Goal: Book appointment/travel/reservation

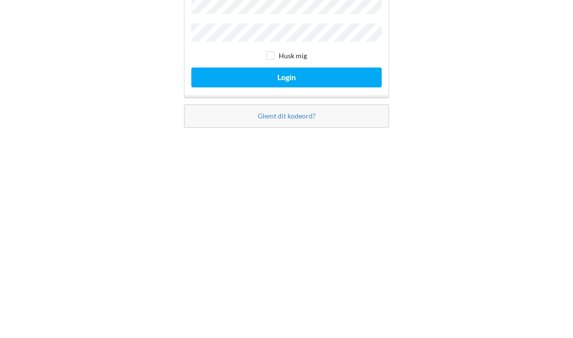
click at [291, 187] on button "Login" at bounding box center [286, 197] width 190 height 20
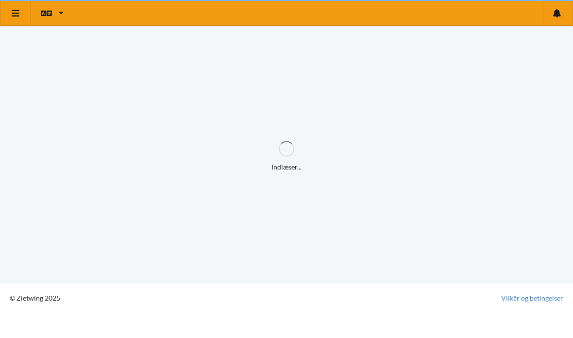
scroll to position [13, 0]
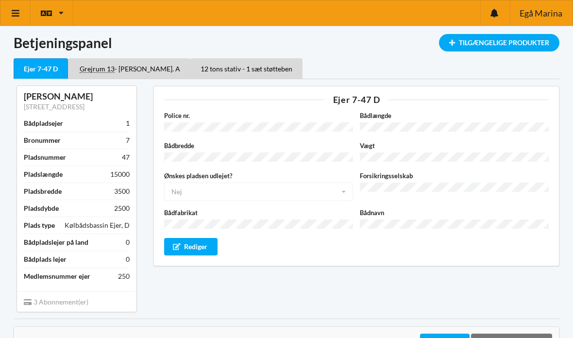
click at [488, 42] on div "Tilgængelige Produkter" at bounding box center [499, 42] width 120 height 17
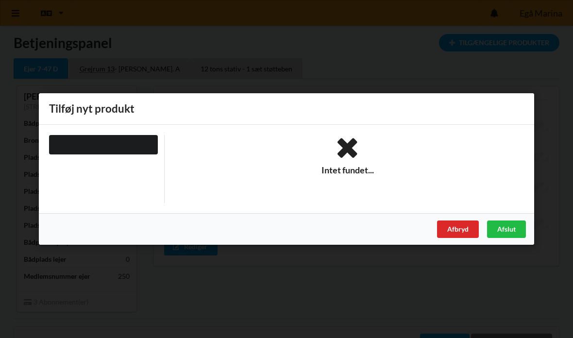
click at [504, 234] on div "Afslut" at bounding box center [506, 229] width 39 height 17
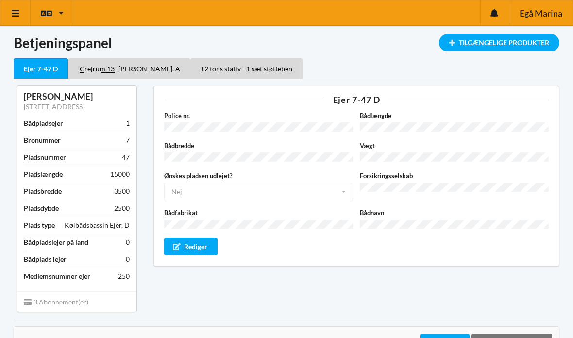
click at [15, 9] on icon at bounding box center [16, 13] width 10 height 9
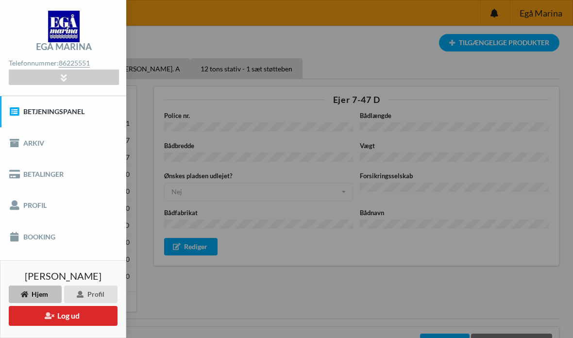
click at [48, 241] on link "Booking" at bounding box center [63, 236] width 126 height 31
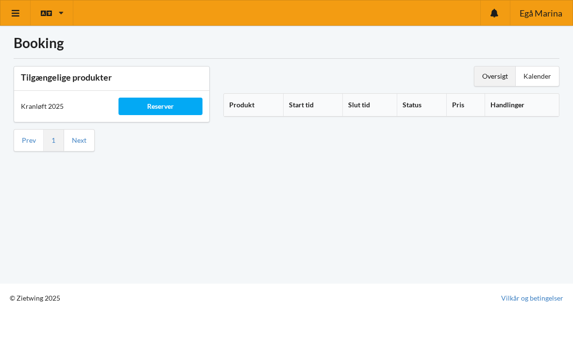
click at [156, 108] on div "Reserver" at bounding box center [161, 106] width 84 height 17
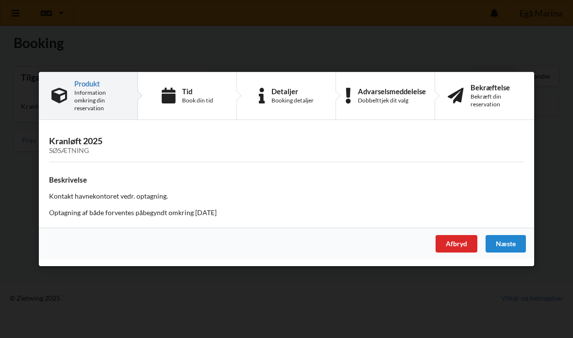
click at [195, 103] on div "Book din tid" at bounding box center [197, 101] width 31 height 8
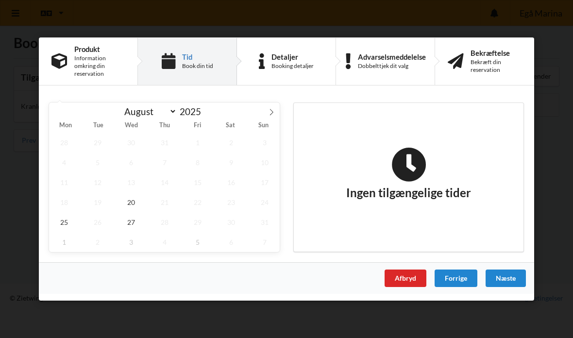
click at [409, 277] on div "Afbryd" at bounding box center [406, 278] width 42 height 17
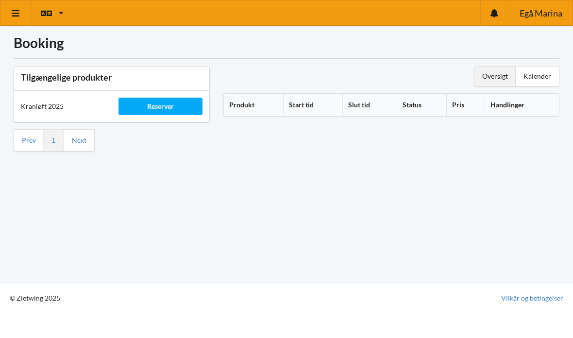
click at [17, 14] on icon at bounding box center [16, 13] width 10 height 9
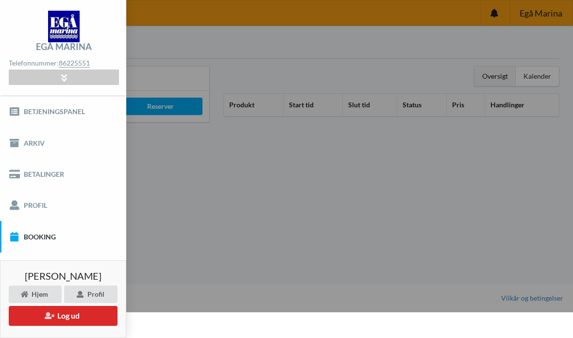
click at [40, 150] on link "Arkiv" at bounding box center [63, 142] width 126 height 31
